Goal: Information Seeking & Learning: Learn about a topic

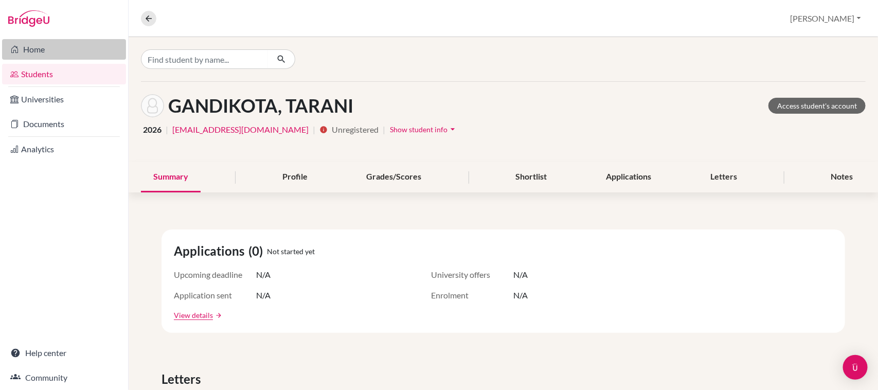
click at [35, 52] on link "Home" at bounding box center [64, 49] width 124 height 21
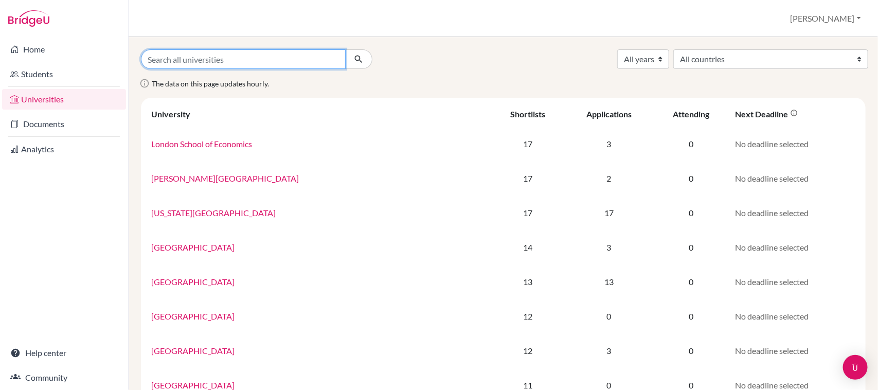
click at [188, 62] on input "Search all universities" at bounding box center [243, 59] width 205 height 20
click at [212, 50] on input "Search all universities" at bounding box center [243, 59] width 205 height 20
paste input "It gives me immense pleasure to recommend [PERSON_NAME], a diligent and dedicat…"
type input "It gives me immense pleasure to recommend [PERSON_NAME], a diligent and dedicat…"
paste input "[GEOGRAPHIC_DATA]"
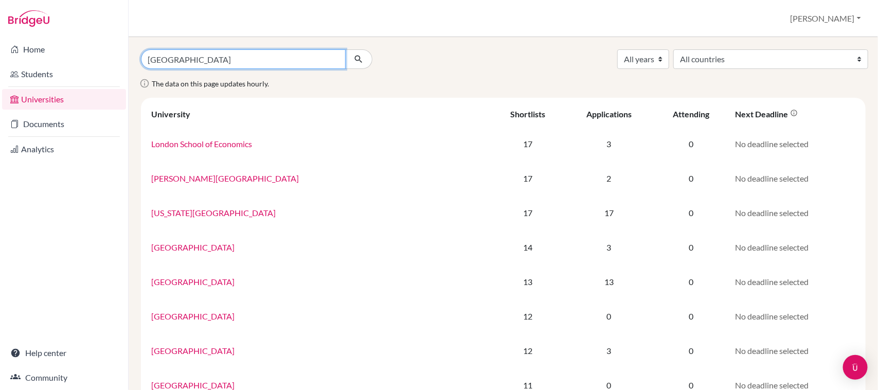
type input "[GEOGRAPHIC_DATA]"
click at [345, 49] on button "submit" at bounding box center [358, 59] width 27 height 20
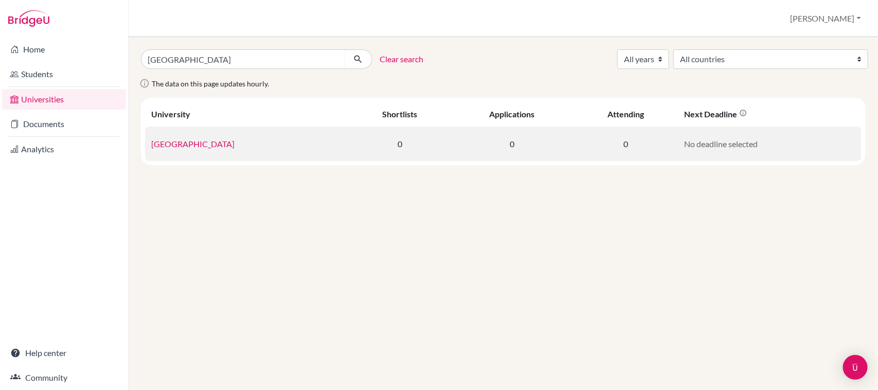
click at [218, 143] on link "[GEOGRAPHIC_DATA]" at bounding box center [192, 144] width 83 height 10
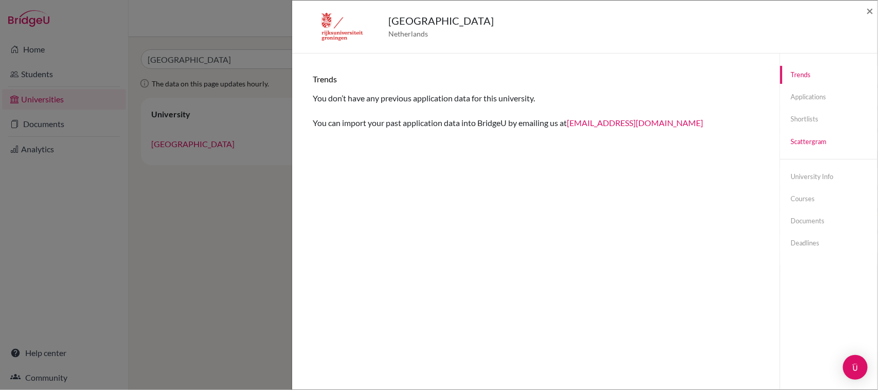
click at [801, 139] on link "Scattergram" at bounding box center [829, 142] width 97 height 18
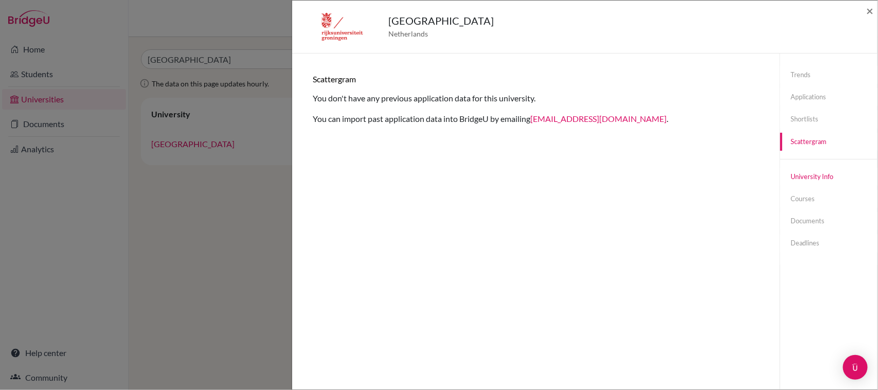
click at [801, 176] on link "University info" at bounding box center [829, 177] width 97 height 18
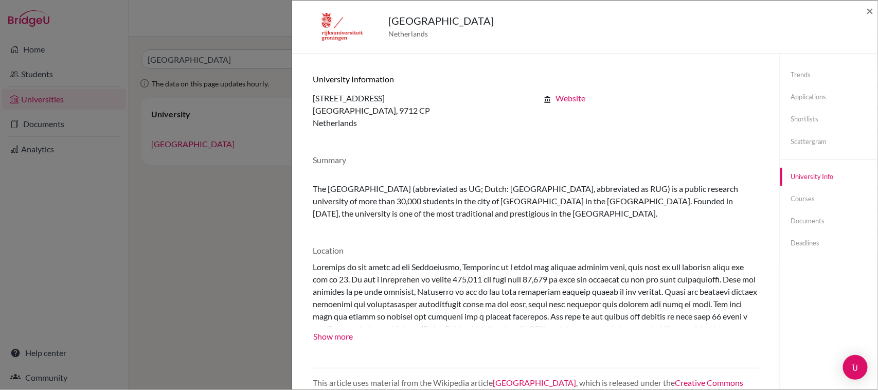
click at [566, 98] on link "Website" at bounding box center [571, 98] width 30 height 10
click at [802, 199] on link "Courses" at bounding box center [829, 199] width 97 height 18
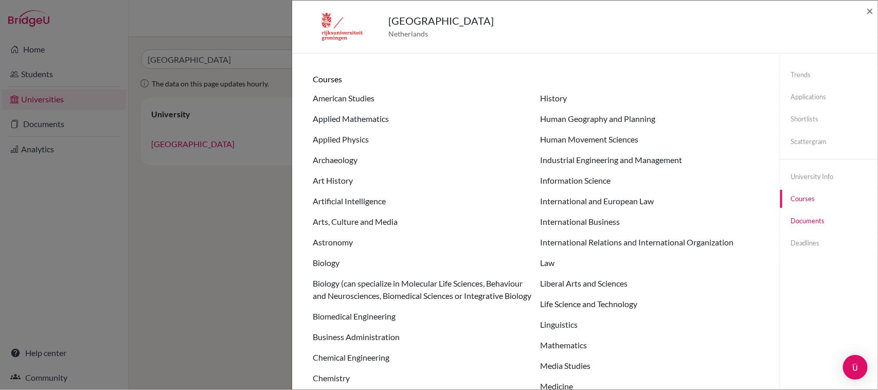
click at [787, 222] on link "Documents" at bounding box center [829, 221] width 97 height 18
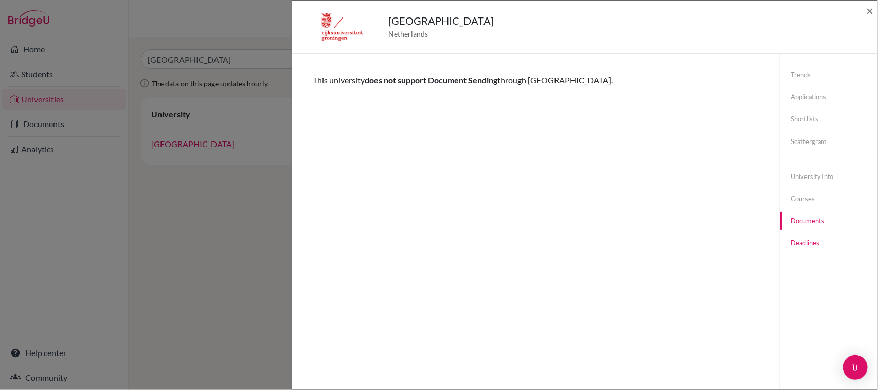
click at [797, 243] on link "Deadlines" at bounding box center [829, 243] width 97 height 18
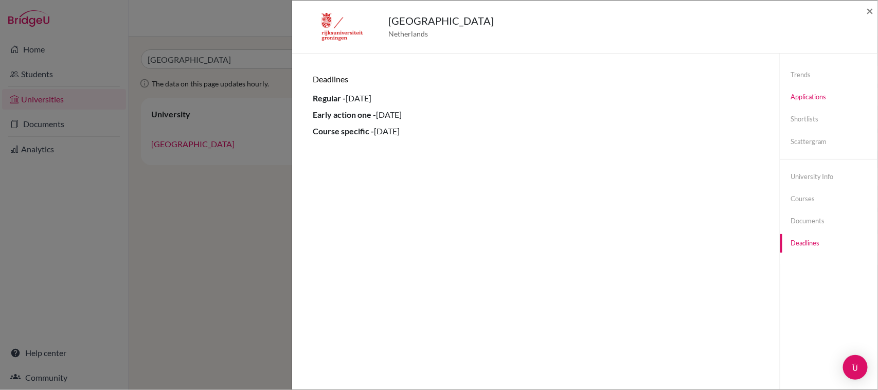
click at [788, 98] on link "Applications" at bounding box center [829, 97] width 97 height 18
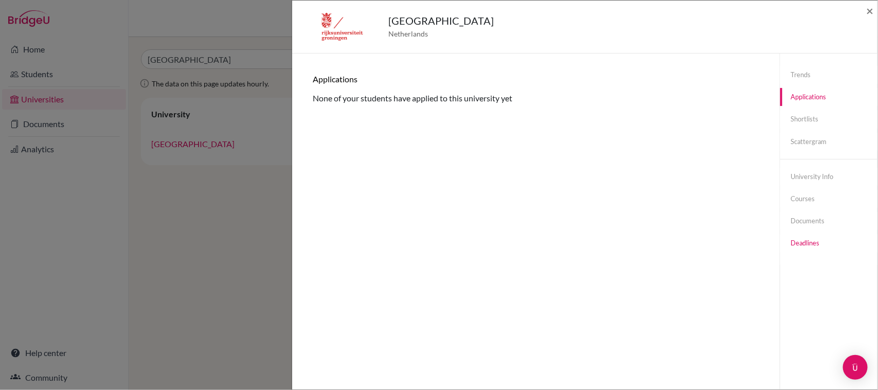
click at [795, 240] on link "Deadlines" at bounding box center [829, 243] width 97 height 18
